Goal: Information Seeking & Learning: Learn about a topic

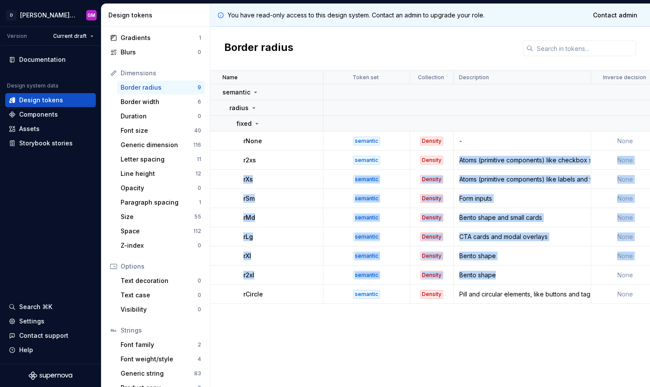
drag, startPoint x: 523, startPoint y: 253, endPoint x: 536, endPoint y: 290, distance: 38.7
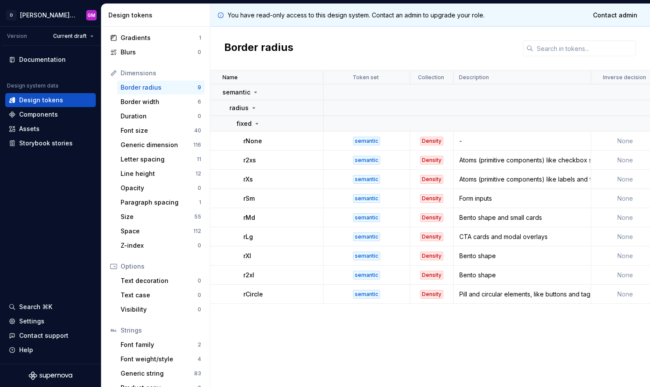
click at [526, 323] on div "Name Token set Collection Description Inverse decision Value text 125% (5) text…" at bounding box center [430, 229] width 440 height 317
drag, startPoint x: 462, startPoint y: 256, endPoint x: 493, endPoint y: 255, distance: 31.4
click at [492, 255] on div "Bento shape" at bounding box center [522, 256] width 136 height 9
click at [495, 256] on div "Bento shape" at bounding box center [522, 256] width 136 height 9
drag, startPoint x: 505, startPoint y: 219, endPoint x: 522, endPoint y: 263, distance: 47.5
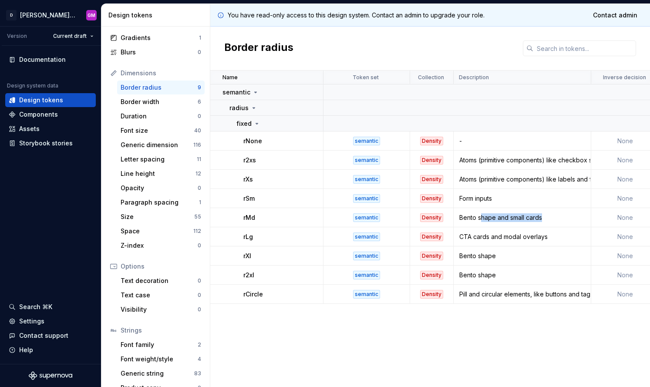
click at [549, 226] on td "Bento shape and small cards" at bounding box center [523, 217] width 138 height 19
click at [484, 254] on div "Bento shape" at bounding box center [522, 256] width 136 height 9
click at [483, 254] on div "Bento shape" at bounding box center [522, 256] width 136 height 9
click at [481, 273] on div "Bento shape" at bounding box center [522, 275] width 136 height 9
drag, startPoint x: 481, startPoint y: 273, endPoint x: 486, endPoint y: 291, distance: 18.5
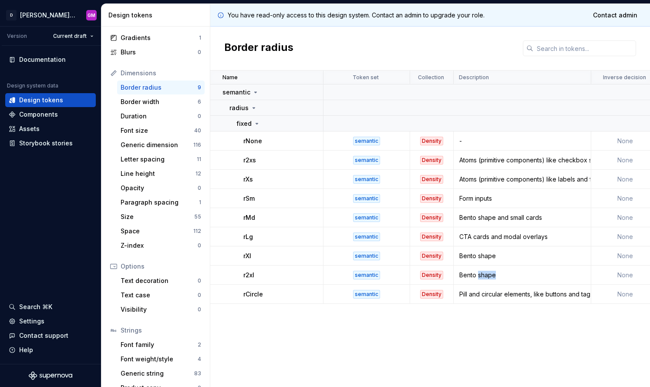
click at [482, 274] on div "Bento shape" at bounding box center [522, 275] width 136 height 9
click at [489, 304] on div "Name Token set Collection Description Inverse decision Value text 125% (5) text…" at bounding box center [430, 229] width 440 height 317
drag, startPoint x: 551, startPoint y: 236, endPoint x: 460, endPoint y: 236, distance: 91.4
click at [460, 236] on div "CTA cards and modal overlays" at bounding box center [522, 236] width 136 height 9
drag, startPoint x: 468, startPoint y: 251, endPoint x: 496, endPoint y: 256, distance: 29.2
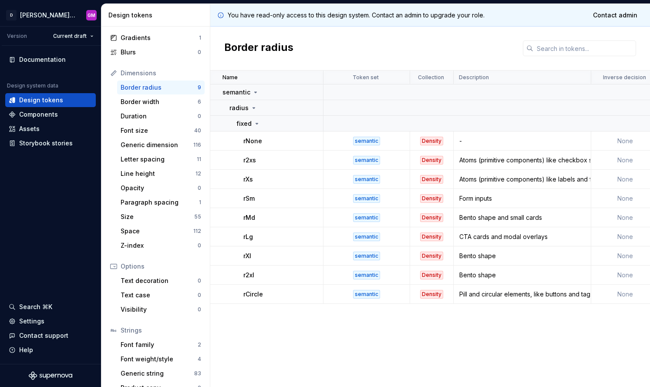
click at [468, 251] on td "Bento shape" at bounding box center [523, 255] width 138 height 19
drag, startPoint x: 459, startPoint y: 259, endPoint x: 454, endPoint y: 250, distance: 10.4
click at [454, 255] on td "Bento shape" at bounding box center [523, 255] width 138 height 19
drag, startPoint x: 463, startPoint y: 228, endPoint x: 482, endPoint y: 253, distance: 30.7
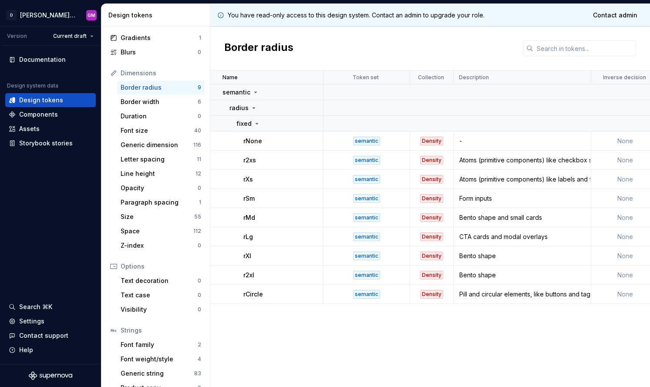
drag, startPoint x: 498, startPoint y: 295, endPoint x: 575, endPoint y: 304, distance: 77.6
click at [512, 294] on div "Pill and circular elements, like buttons and tags, bento pill and circle shapes" at bounding box center [522, 294] width 136 height 9
drag, startPoint x: 580, startPoint y: 295, endPoint x: 578, endPoint y: 304, distance: 9.4
click at [579, 295] on div "Pill and circular elements, like buttons and tags, bento pill and circle shapes" at bounding box center [522, 294] width 136 height 9
click at [566, 326] on div "Name Token set Collection Description Inverse decision Value text 125% (5) text…" at bounding box center [430, 229] width 440 height 317
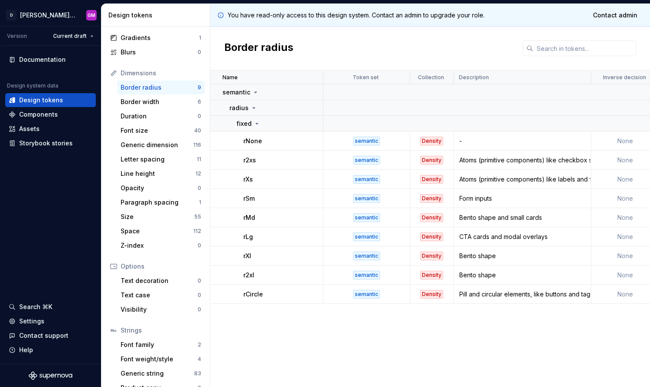
scroll to position [77, 0]
